Goal: Find specific fact: Find specific fact

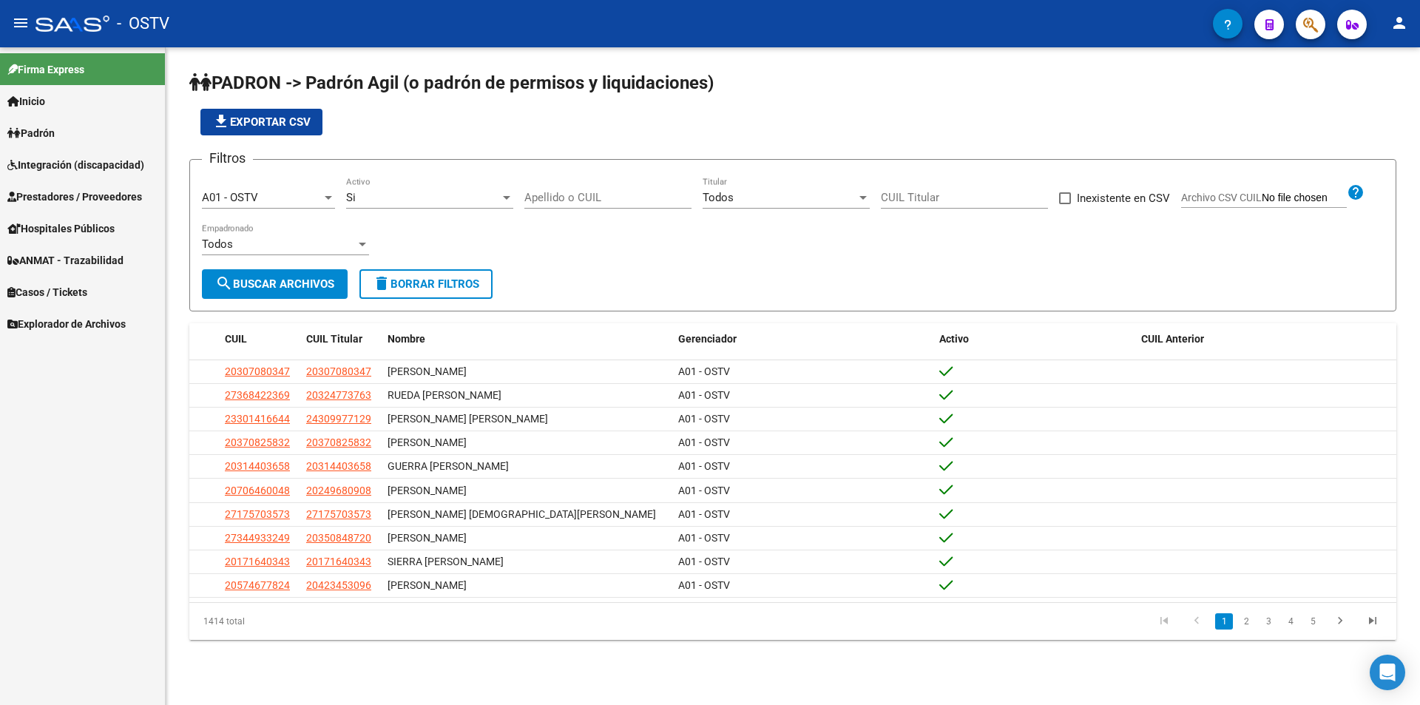
click at [550, 206] on div "Apellido o CUIL" at bounding box center [607, 193] width 167 height 32
click at [550, 203] on input "Apellido o CUIL" at bounding box center [607, 197] width 167 height 13
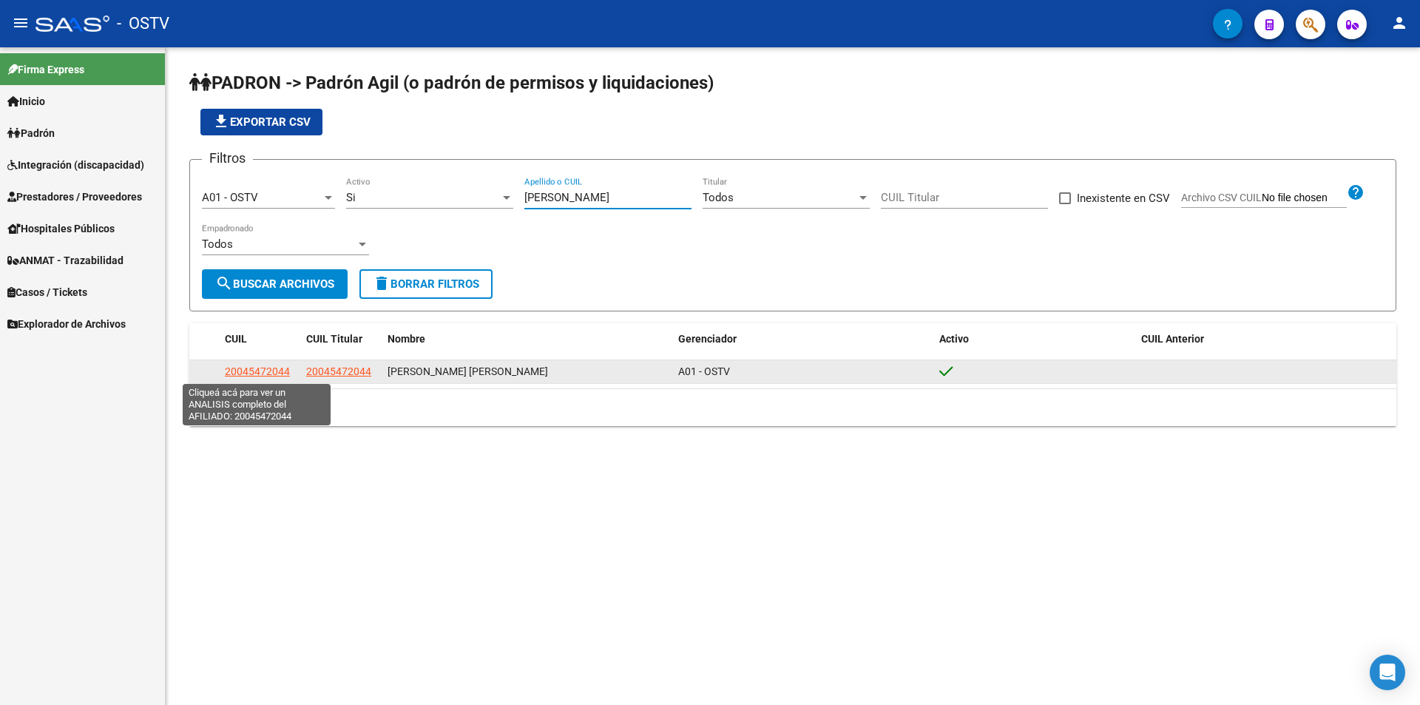
type input "[PERSON_NAME]"
click at [262, 371] on span "20045472044" at bounding box center [257, 371] width 65 height 12
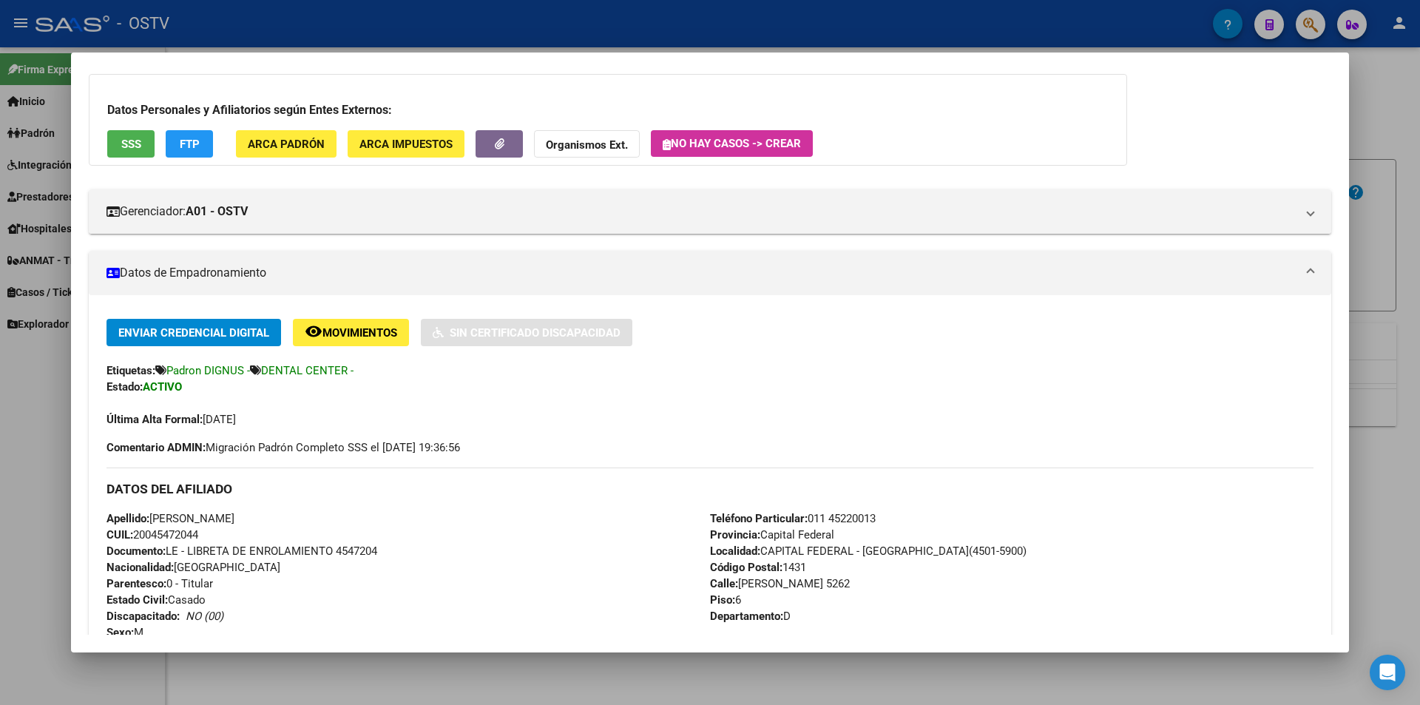
scroll to position [148, 0]
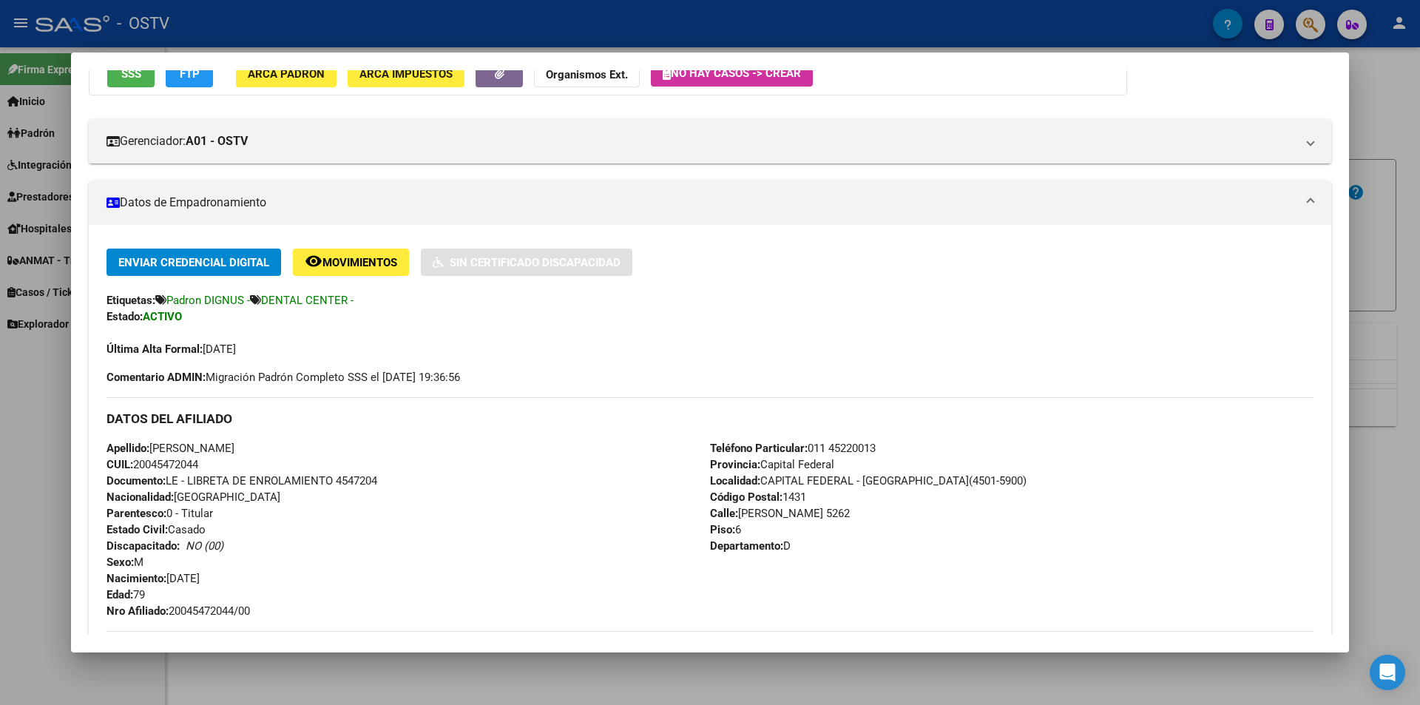
click at [357, 480] on span "Documento: LE - LIBRETA DE ENROLAMIENTO 4547204" at bounding box center [242, 480] width 271 height 13
copy span "4547204"
click at [199, 612] on span "Nro Afiliado: 20045472044/00" at bounding box center [178, 610] width 143 height 13
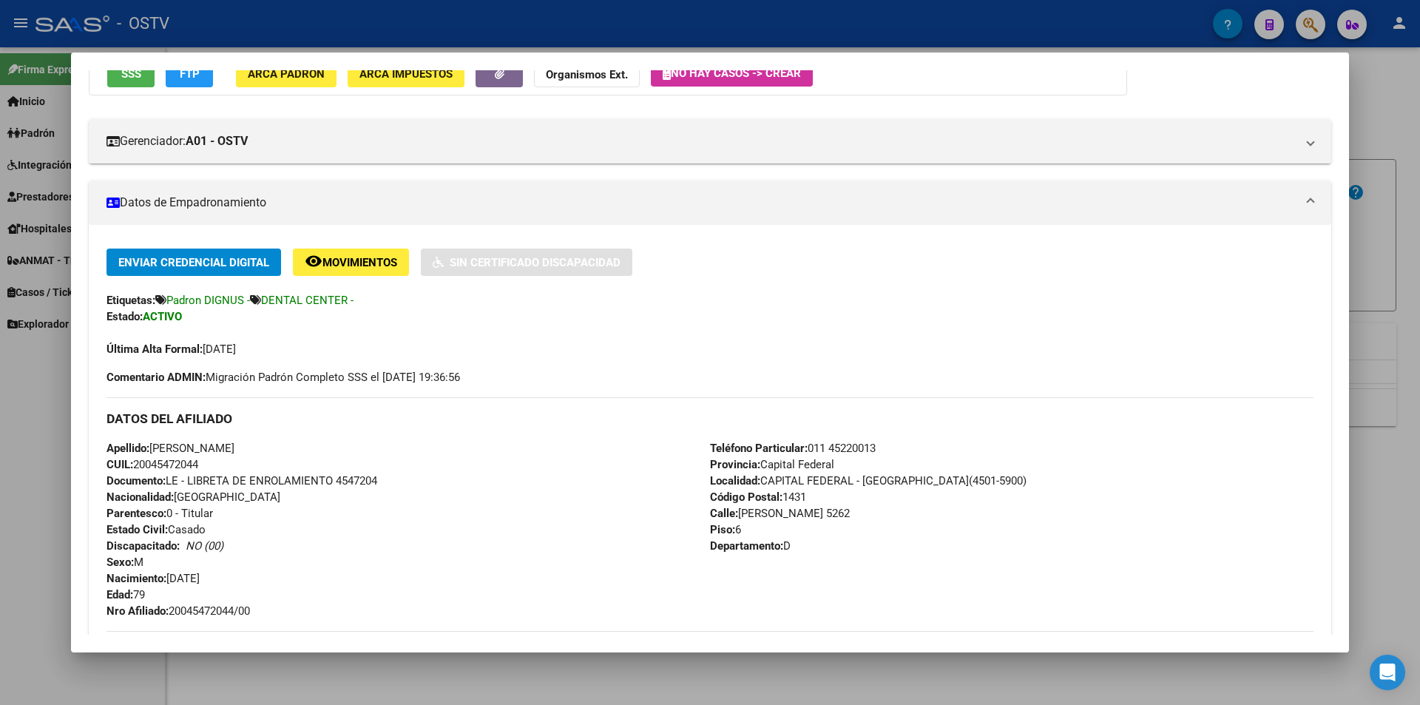
copy span "20045472044"
